Goal: Contribute content

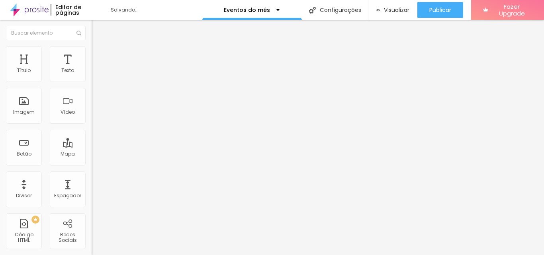
click at [92, 69] on span "Adicionar imagem" at bounding box center [117, 65] width 51 height 7
click at [92, 163] on input "https://" at bounding box center [140, 159] width 96 height 8
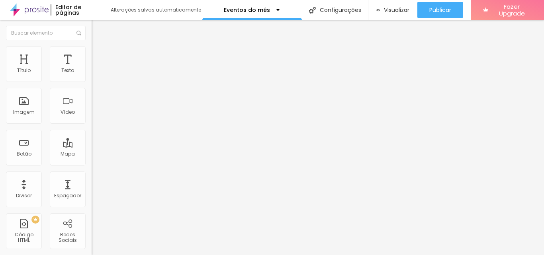
type input "h"
paste input "[URL][DOMAIN_NAME]"
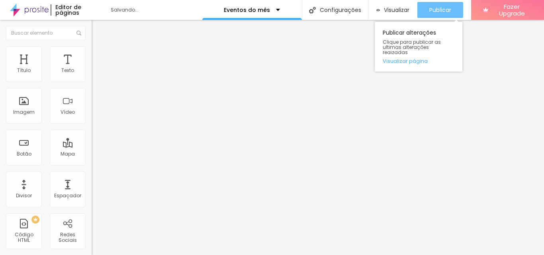
type input "[URL][DOMAIN_NAME]"
click at [431, 7] on span "Publicar" at bounding box center [440, 10] width 22 height 6
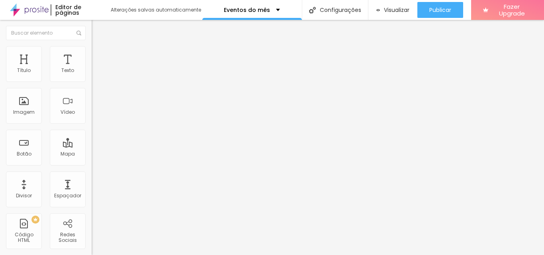
click at [92, 69] on span "Adicionar imagem" at bounding box center [117, 65] width 51 height 7
click at [92, 163] on input "https://" at bounding box center [140, 159] width 96 height 8
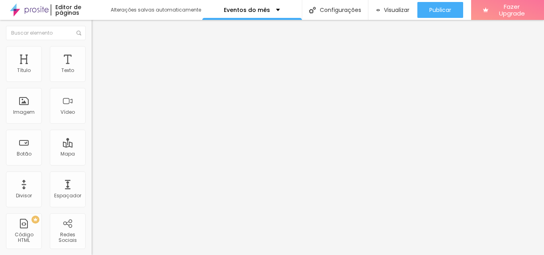
type input "h"
paste input "[URL][DOMAIN_NAME]"
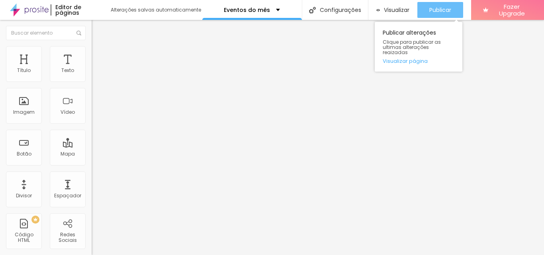
type input "[URL][DOMAIN_NAME]"
click at [437, 8] on span "Publicar" at bounding box center [440, 10] width 22 height 6
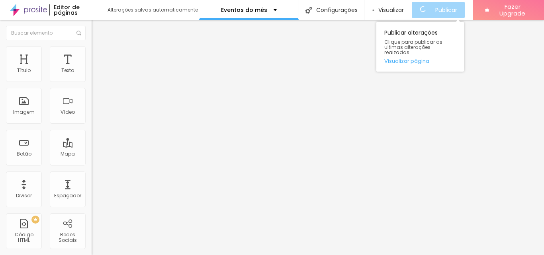
scroll to position [0, 0]
